Goal: Book appointment/travel/reservation

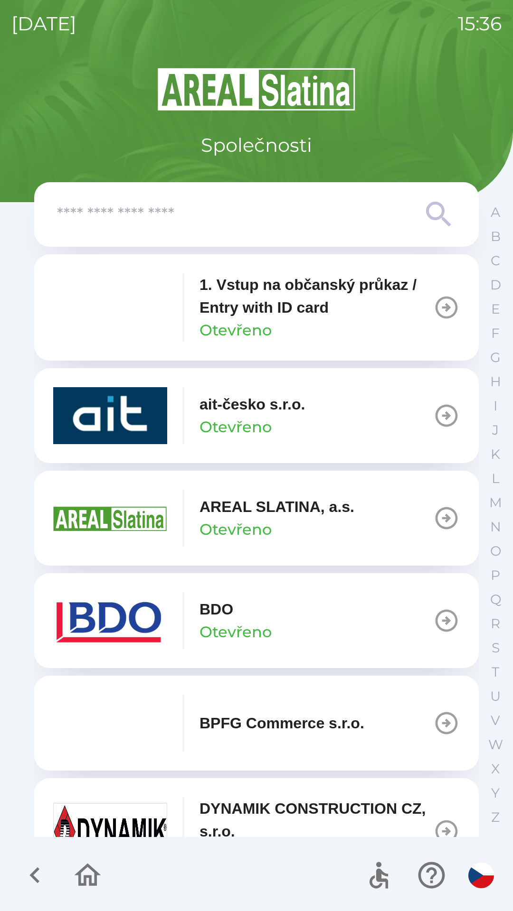
scroll to position [393, 0]
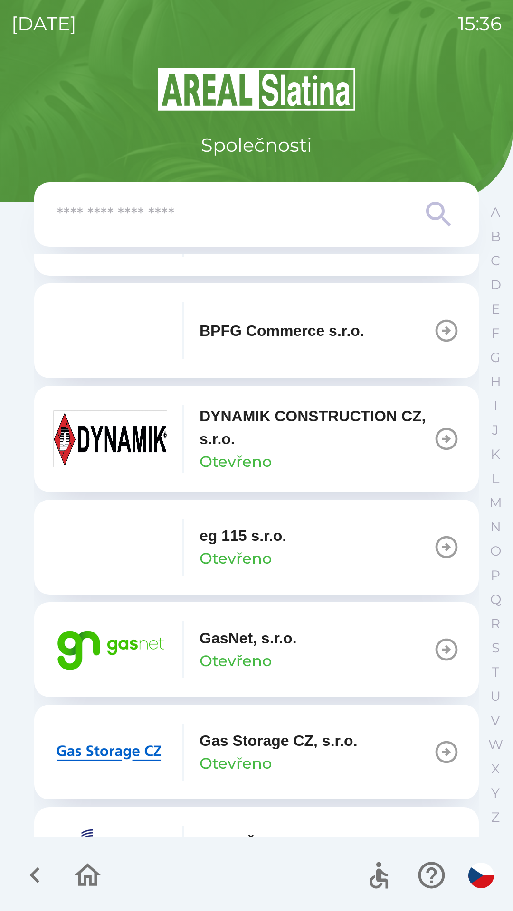
click at [225, 654] on p "Otevřeno" at bounding box center [235, 661] width 72 height 23
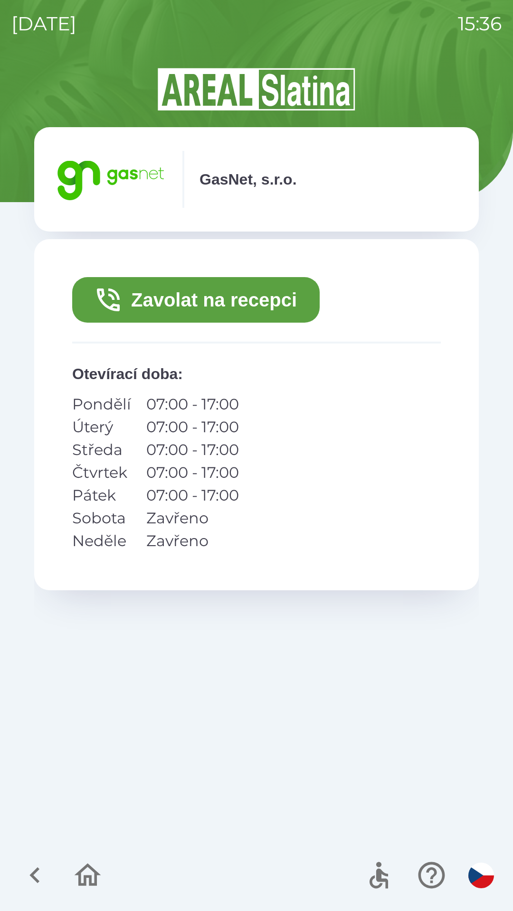
click at [159, 312] on button "Zavolat na recepci" at bounding box center [195, 300] width 247 height 46
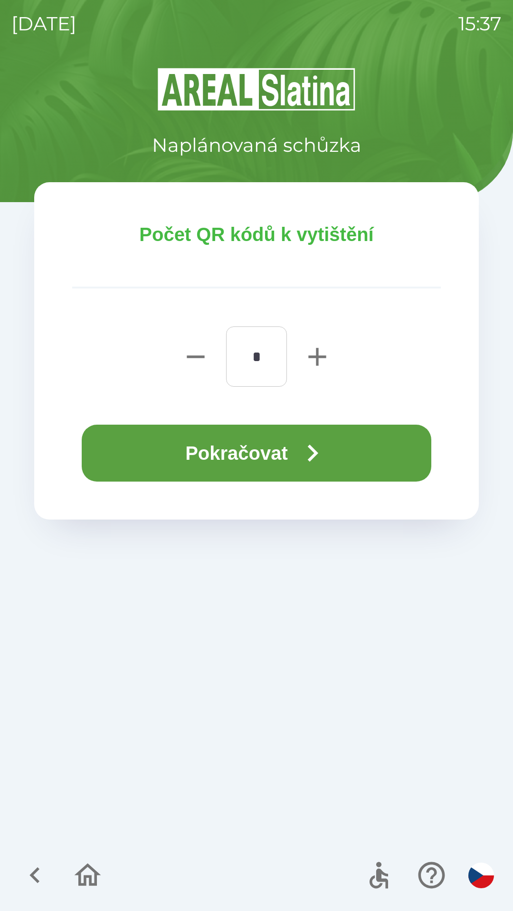
click at [175, 452] on button "Pokračovat" at bounding box center [256, 453] width 349 height 57
